Goal: Task Accomplishment & Management: Complete application form

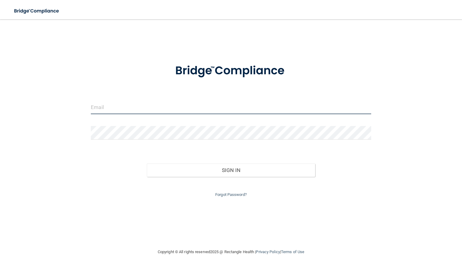
click at [114, 109] on input "email" at bounding box center [231, 107] width 280 height 14
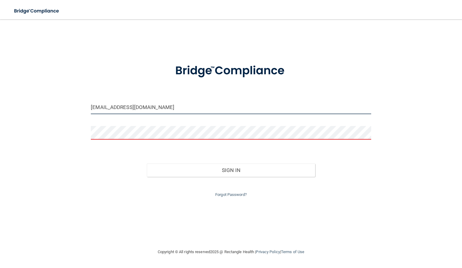
drag, startPoint x: 139, startPoint y: 109, endPoint x: 91, endPoint y: 114, distance: 48.1
click at [91, 114] on div "[EMAIL_ADDRESS][DOMAIN_NAME]" at bounding box center [230, 109] width 289 height 18
type input "[EMAIL_ADDRESS][DOMAIN_NAME]"
click at [223, 194] on link "Forgot Password?" at bounding box center [230, 194] width 31 height 5
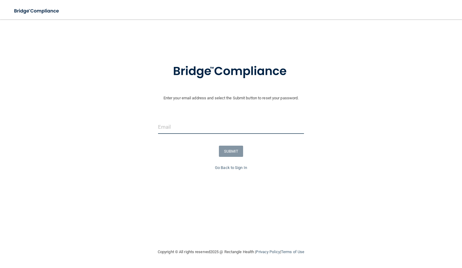
click at [192, 125] on input "email" at bounding box center [231, 127] width 146 height 14
type input "[EMAIL_ADDRESS][DOMAIN_NAME]"
click at [236, 152] on button "SUBMIT" at bounding box center [231, 151] width 25 height 11
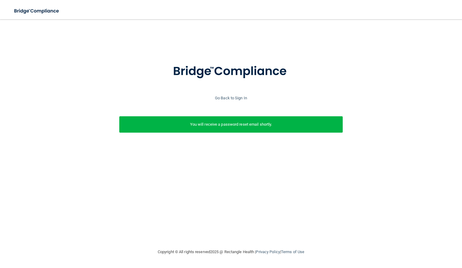
click at [221, 124] on p "You will receive a password reset email shortly." at bounding box center [231, 124] width 214 height 7
click at [242, 96] on link "Go Back to Sign In" at bounding box center [231, 98] width 32 height 5
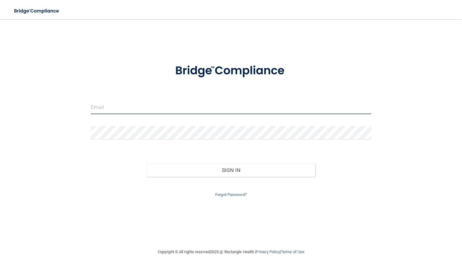
click at [102, 109] on input "email" at bounding box center [231, 107] width 280 height 14
type input "[EMAIL_ADDRESS][DOMAIN_NAME]"
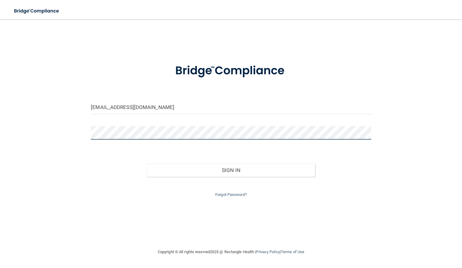
click at [147, 163] on button "Sign In" at bounding box center [231, 169] width 168 height 13
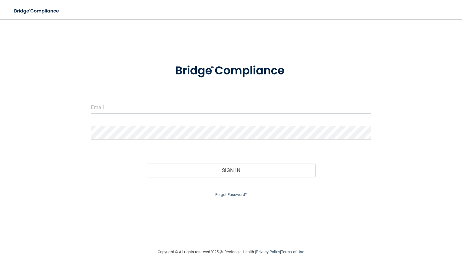
click at [106, 107] on input "email" at bounding box center [231, 107] width 280 height 14
type input "[EMAIL_ADDRESS][DOMAIN_NAME]"
click at [111, 105] on input "email" at bounding box center [231, 107] width 280 height 14
type input "[EMAIL_ADDRESS][DOMAIN_NAME]"
